Goal: Find specific page/section: Find specific page/section

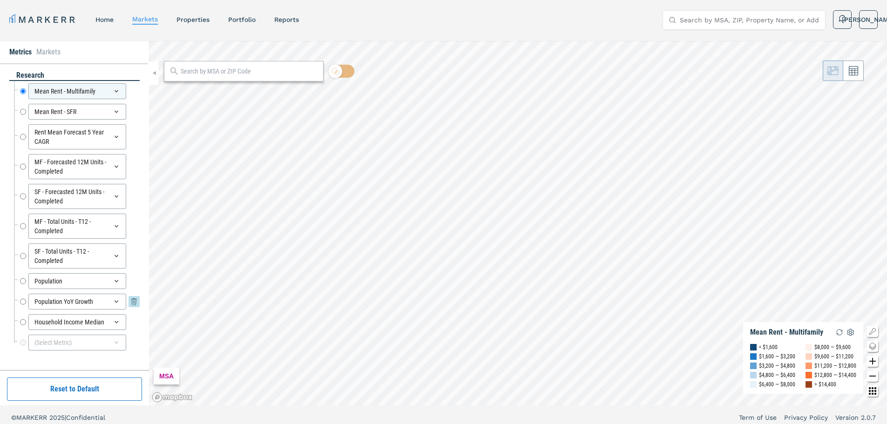
click at [27, 303] on div "Population YoY Growth Population YoY Growth" at bounding box center [80, 302] width 120 height 16
click at [21, 303] on input "Population YoY Growth" at bounding box center [23, 302] width 6 height 16
radio input "false"
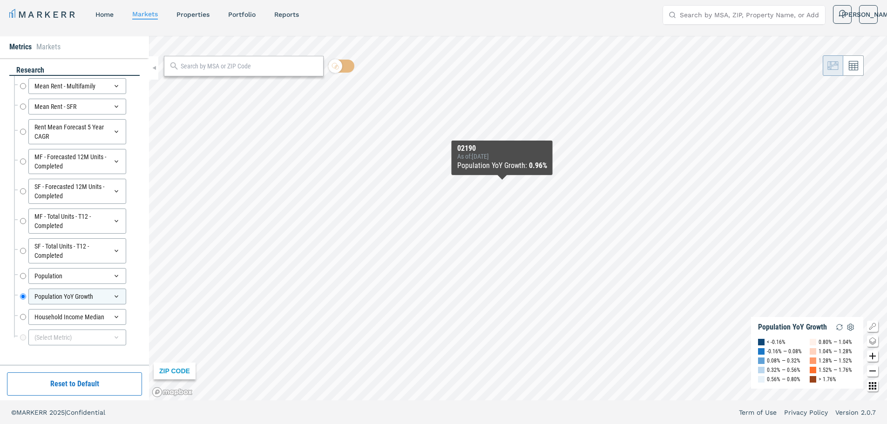
scroll to position [6, 0]
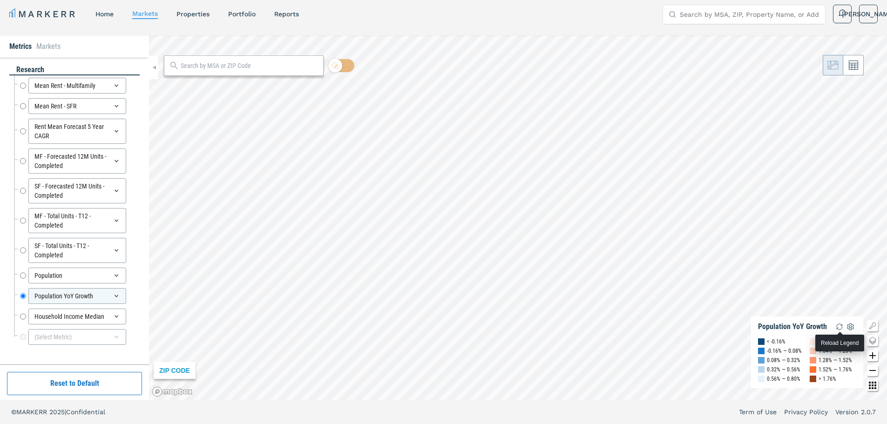
click at [838, 327] on img "button" at bounding box center [838, 326] width 11 height 11
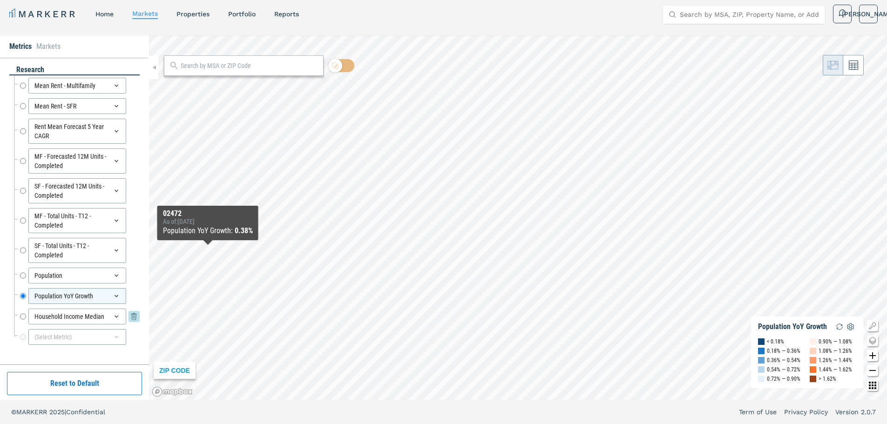
click at [20, 317] on input "Household Income Median" at bounding box center [23, 317] width 6 height 16
radio input "false"
radio input "true"
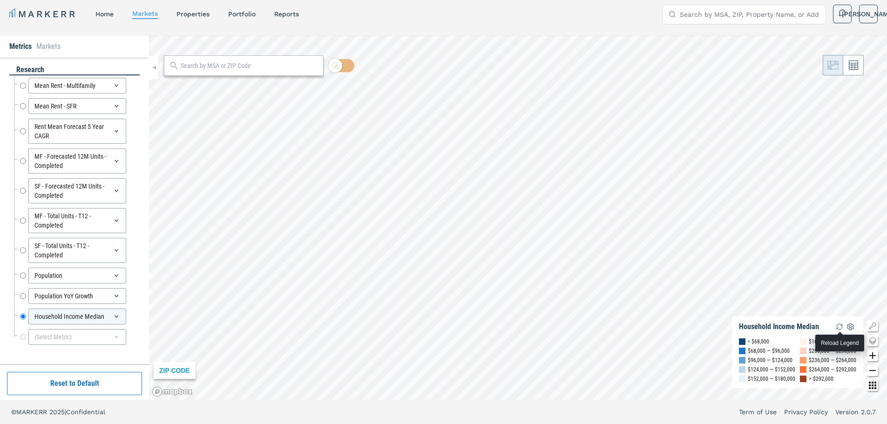
click at [837, 326] on img "button" at bounding box center [838, 326] width 11 height 11
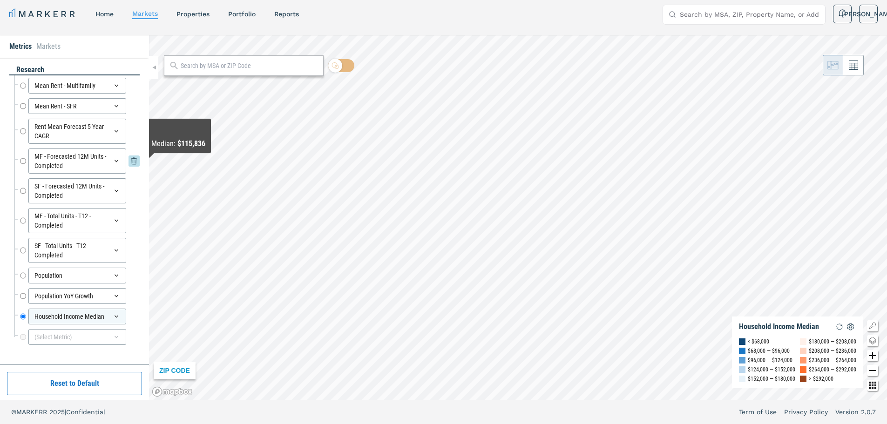
click at [20, 163] on input "MF - Forecasted 12M Units - Completed" at bounding box center [23, 160] width 6 height 25
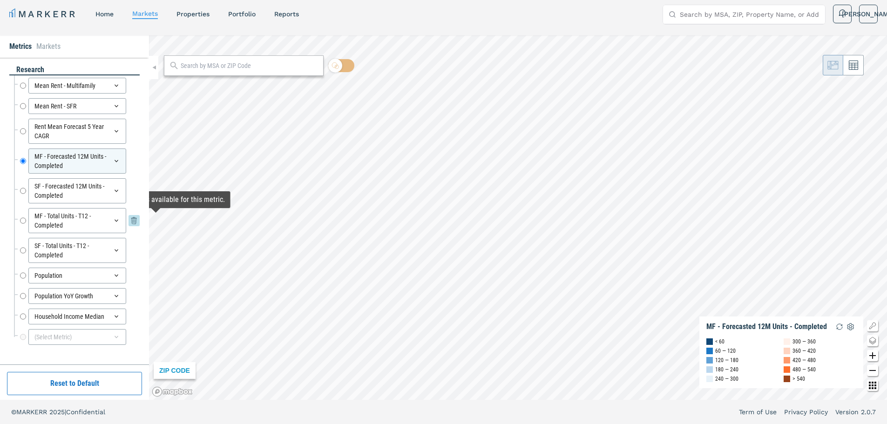
click at [23, 216] on input "MF - Total Units - T12 - Completed" at bounding box center [23, 220] width 6 height 25
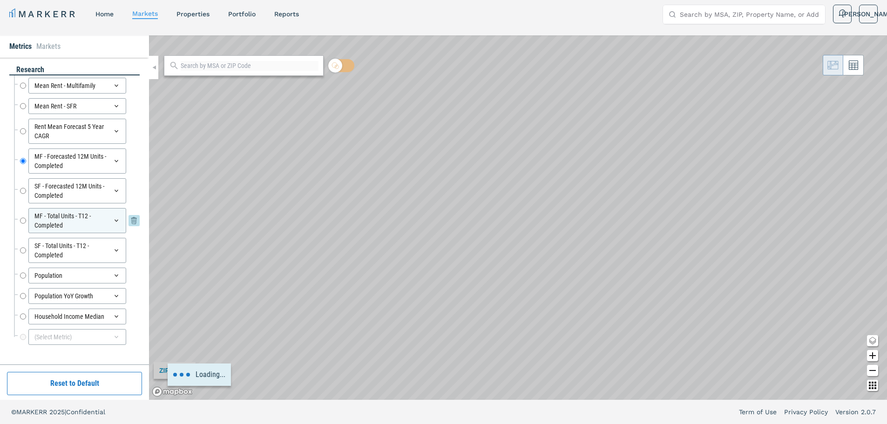
radio input "false"
radio input "true"
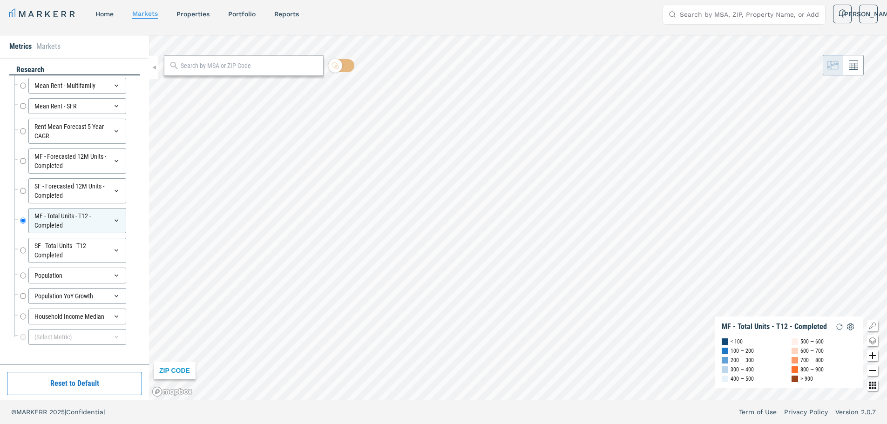
click at [16, 129] on div at bounding box center [16, 123] width 3 height 14
click at [24, 131] on input "Rent Mean Forecast 5 Year CAGR" at bounding box center [23, 131] width 6 height 25
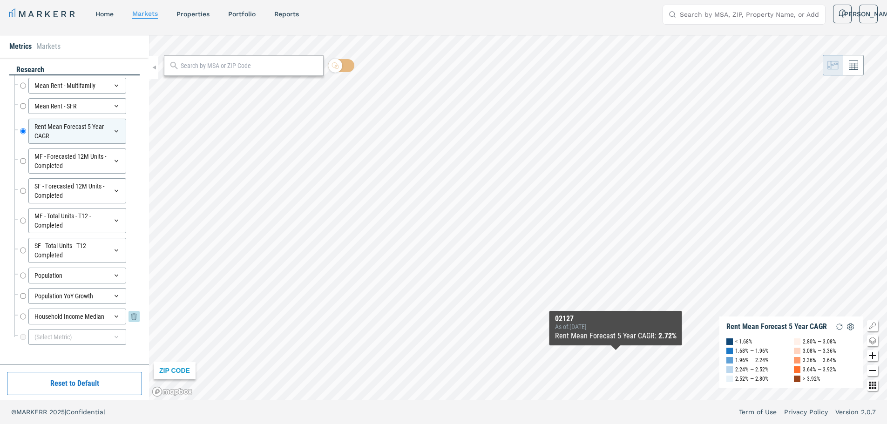
click at [24, 314] on input "Household Income Median" at bounding box center [23, 317] width 6 height 16
radio input "false"
radio input "true"
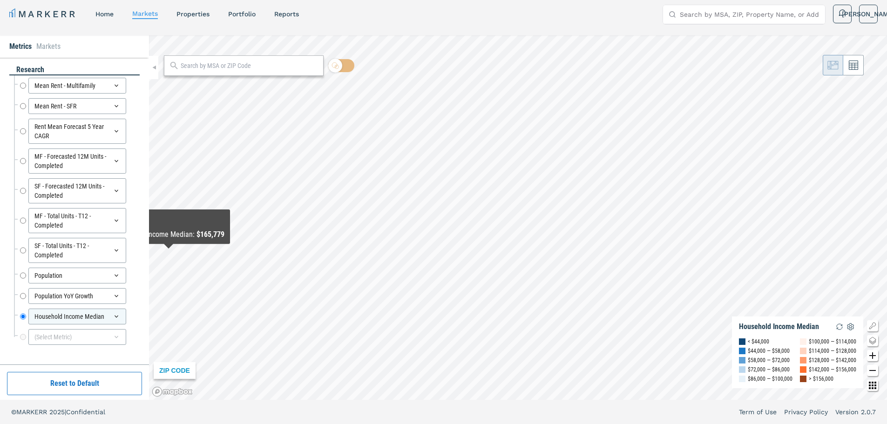
click at [19, 296] on div "Population YoY Growth Population YoY Growth" at bounding box center [77, 296] width 126 height 20
click at [20, 298] on input "Population YoY Growth" at bounding box center [23, 296] width 6 height 16
radio input "true"
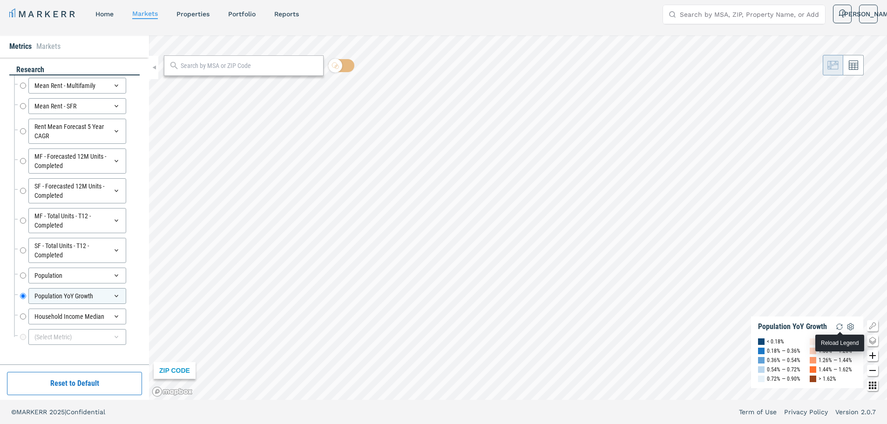
click at [841, 327] on img "button" at bounding box center [838, 326] width 11 height 11
click at [838, 325] on img "button" at bounding box center [838, 326] width 11 height 11
click at [764, 277] on div "MSA Population YoY Growth < -0.36% -0.36% — -0.12% -0.12% — 0.12% 0.12% — 0.36%…" at bounding box center [518, 217] width 738 height 364
click at [841, 327] on img "button" at bounding box center [838, 326] width 11 height 11
click at [841, 326] on img "button" at bounding box center [838, 326] width 11 height 11
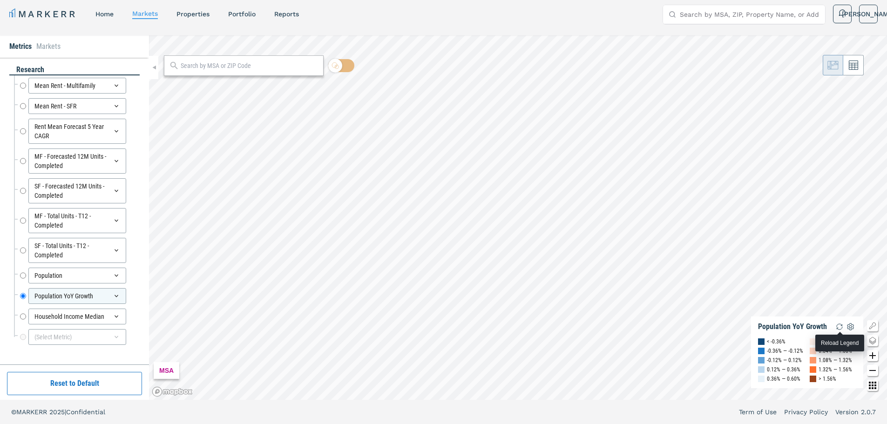
click at [843, 325] on img "button" at bounding box center [838, 326] width 11 height 11
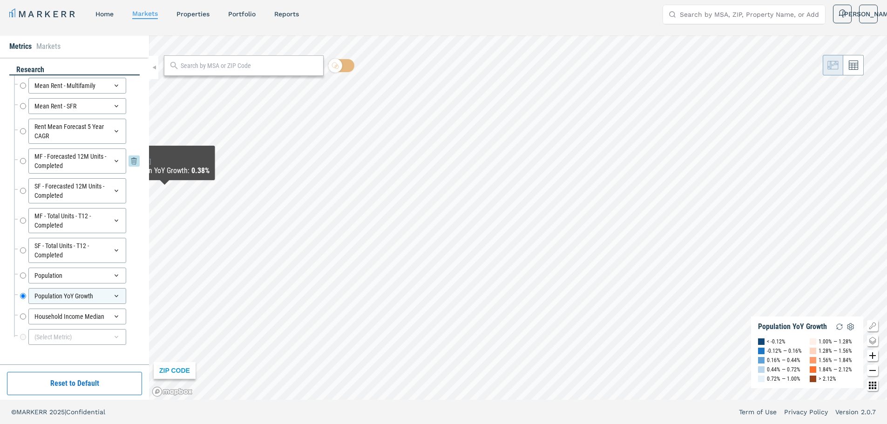
scroll to position [0, 0]
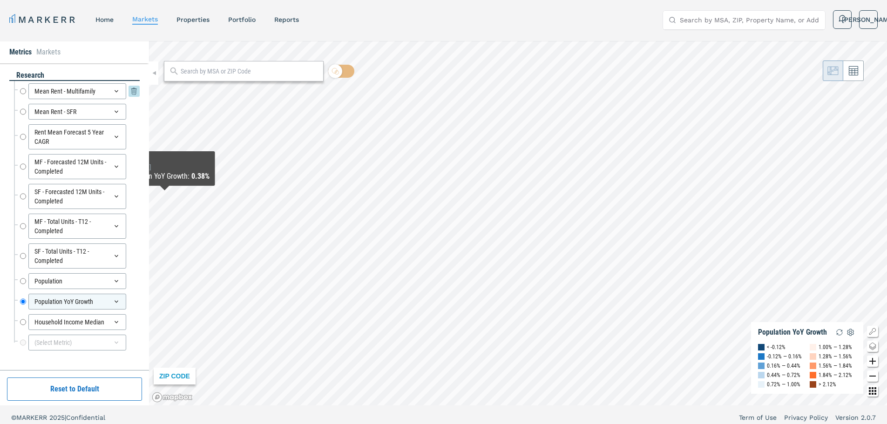
click at [25, 94] on input "Mean Rent - Multifamily" at bounding box center [23, 91] width 6 height 16
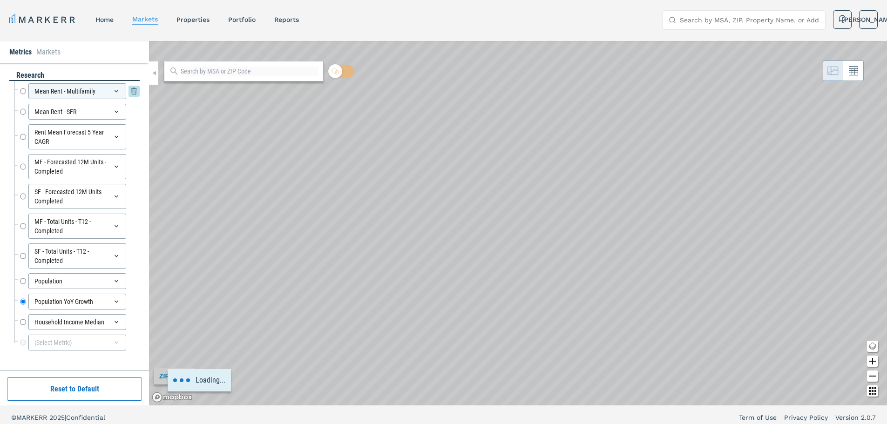
radio input "true"
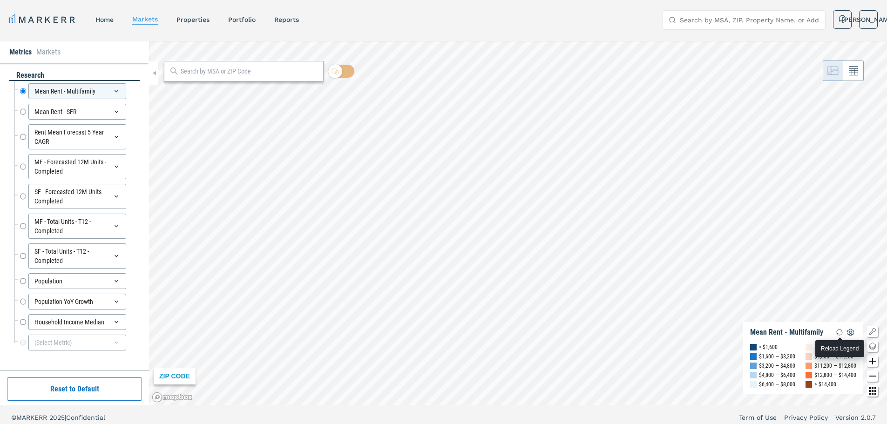
click at [837, 331] on img "button" at bounding box center [838, 332] width 11 height 11
click at [839, 330] on img "button" at bounding box center [838, 332] width 11 height 11
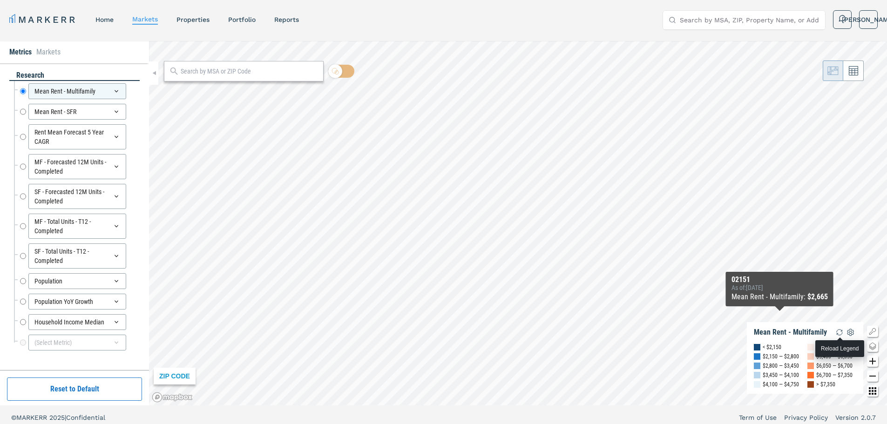
click at [841, 332] on img "button" at bounding box center [838, 332] width 11 height 11
